Goal: Transaction & Acquisition: Purchase product/service

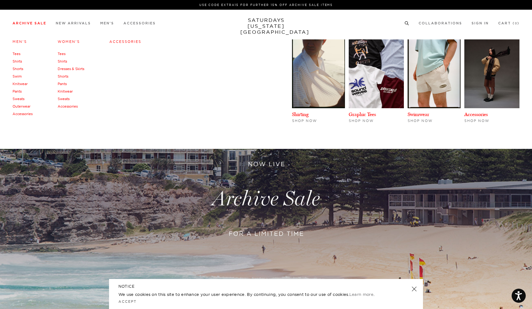
click at [31, 25] on link "Archive Sale" at bounding box center [30, 23] width 34 height 3
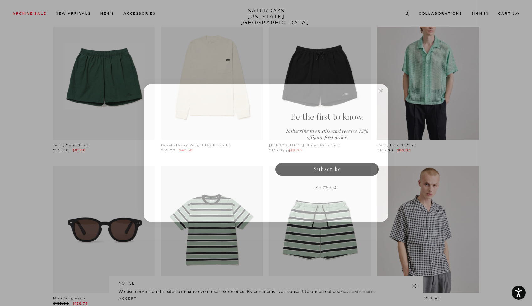
scroll to position [359, 0]
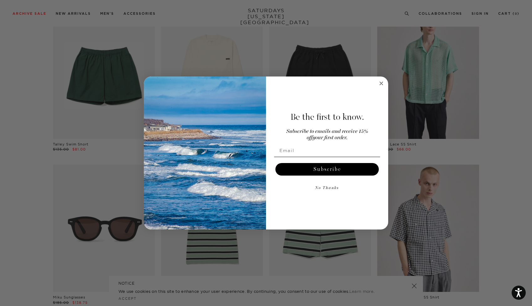
click at [382, 83] on icon "Close dialog" at bounding box center [380, 83] width 3 height 3
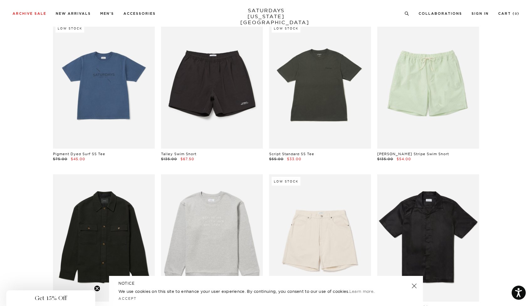
scroll to position [961, 3]
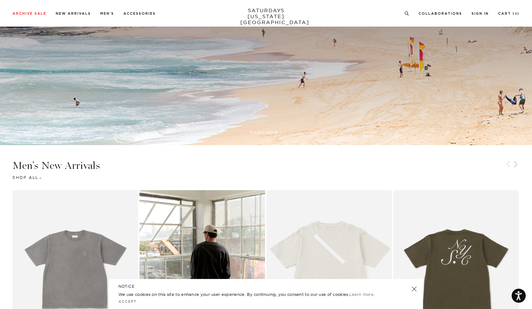
scroll to position [217, 0]
click at [414, 291] on link at bounding box center [414, 289] width 9 height 9
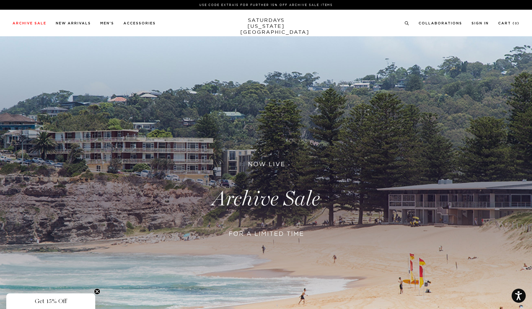
scroll to position [0, 0]
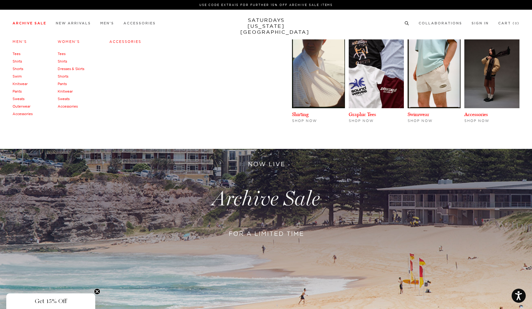
click at [22, 41] on link "Men's" at bounding box center [20, 41] width 14 height 4
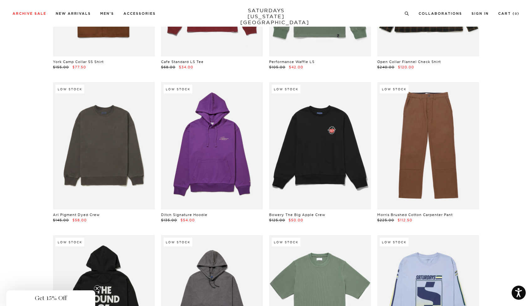
scroll to position [9176, 3]
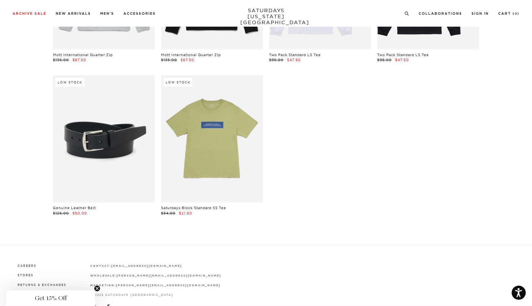
scroll to position [12697, 4]
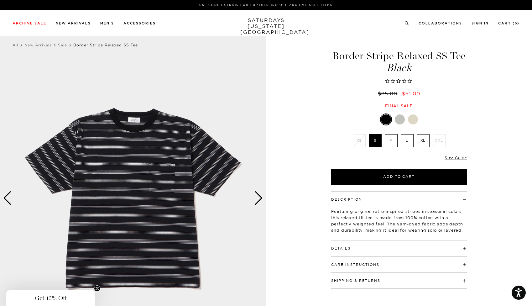
click at [413, 118] on div at bounding box center [413, 119] width 10 height 10
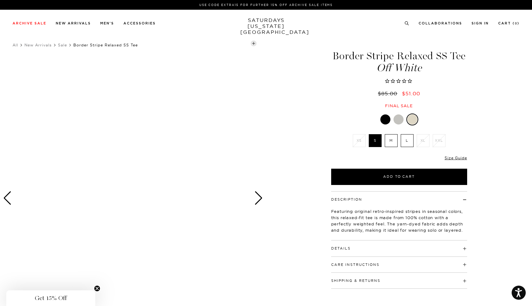
click at [411, 141] on label "L" at bounding box center [406, 140] width 13 height 13
click at [0, 0] on input "L" at bounding box center [0, 0] width 0 height 0
click at [398, 120] on div at bounding box center [398, 119] width 10 height 10
